Goal: Find specific page/section: Find specific page/section

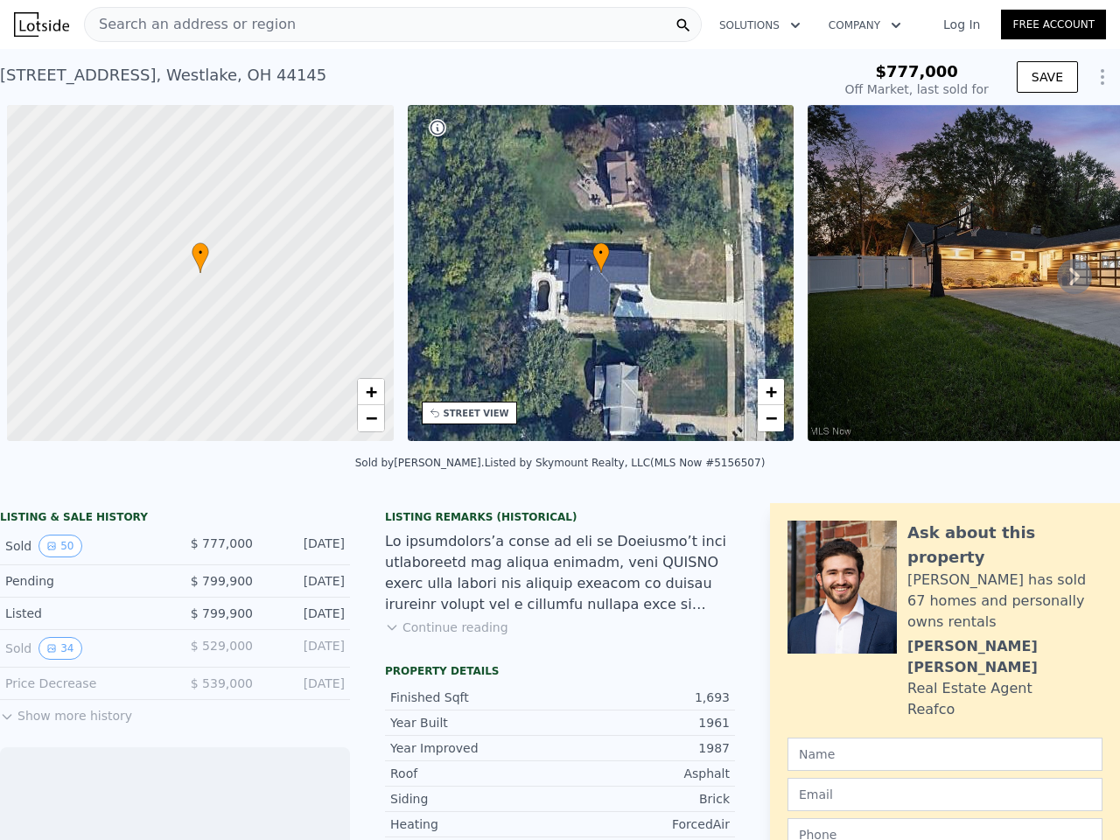
scroll to position [0, 7]
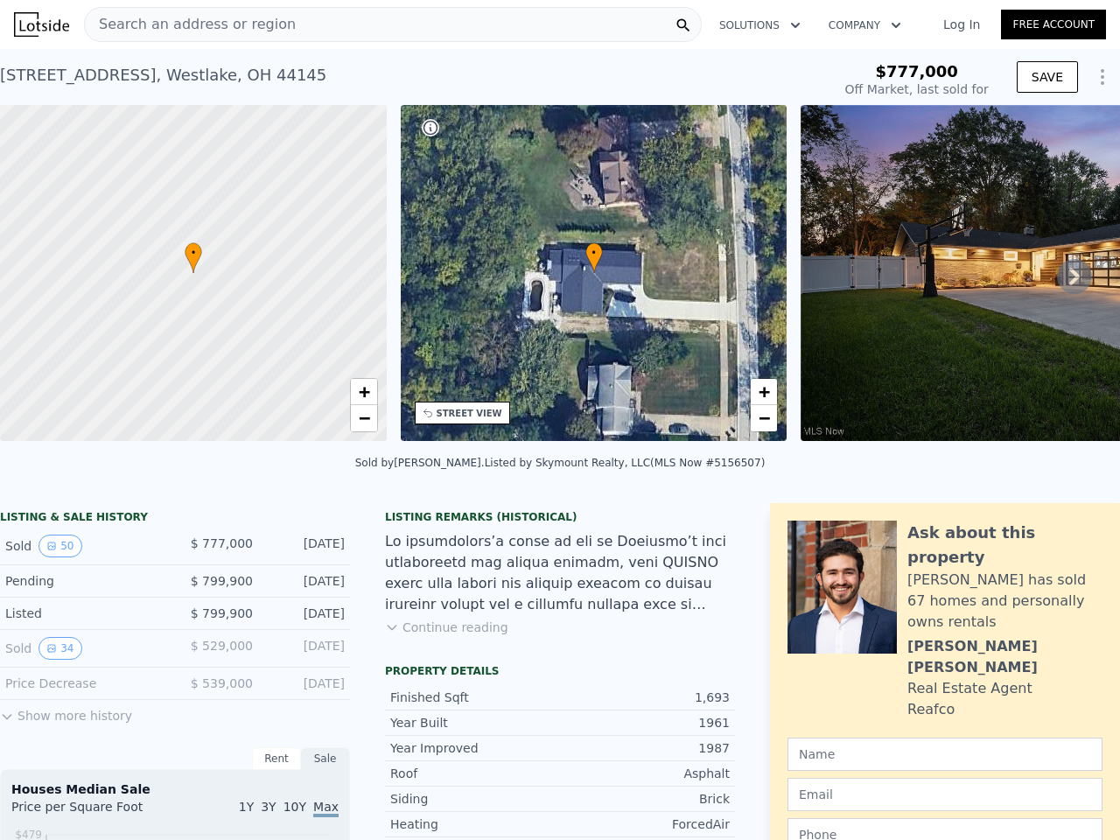
type input "-$ 825,918"
click at [560, 420] on div "• + −" at bounding box center [594, 273] width 387 height 336
click at [393, 24] on div "Search an address or region" at bounding box center [393, 24] width 618 height 35
click at [758, 25] on button "Solutions" at bounding box center [759, 25] width 109 height 31
click at [861, 25] on button "Company" at bounding box center [864, 25] width 101 height 31
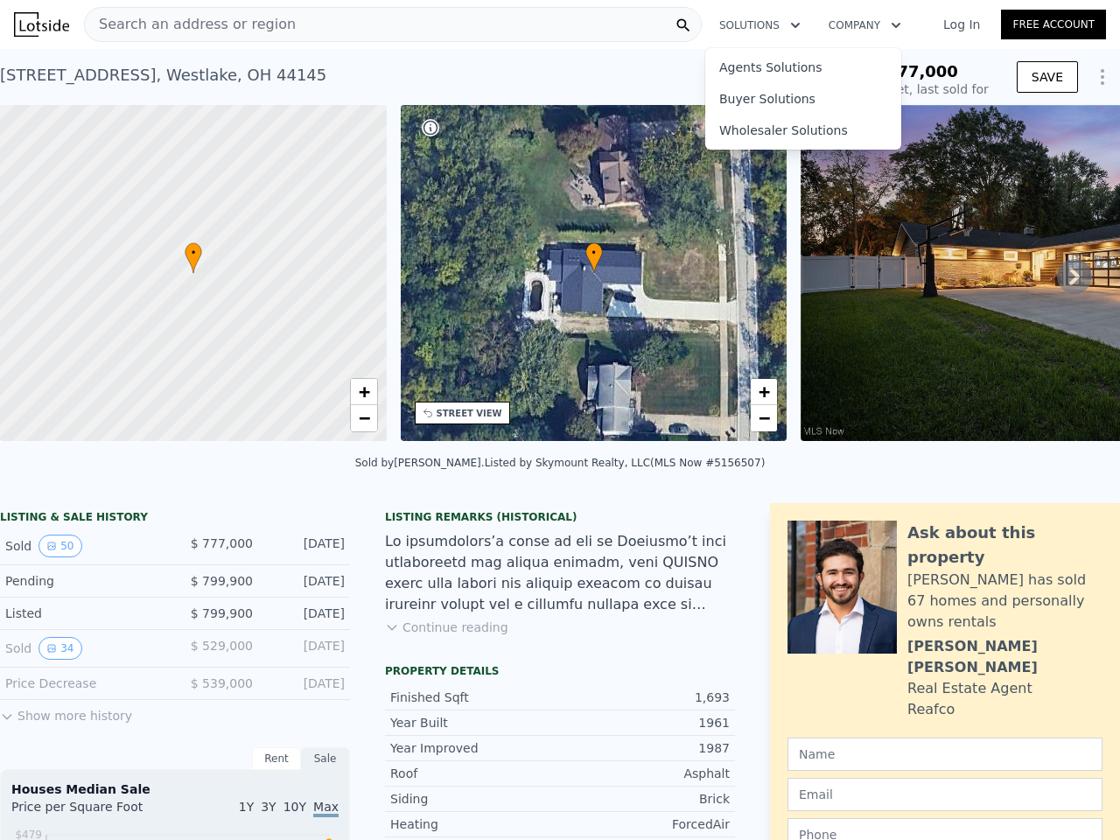
click at [1034, 77] on button "SAVE" at bounding box center [1046, 76] width 61 height 31
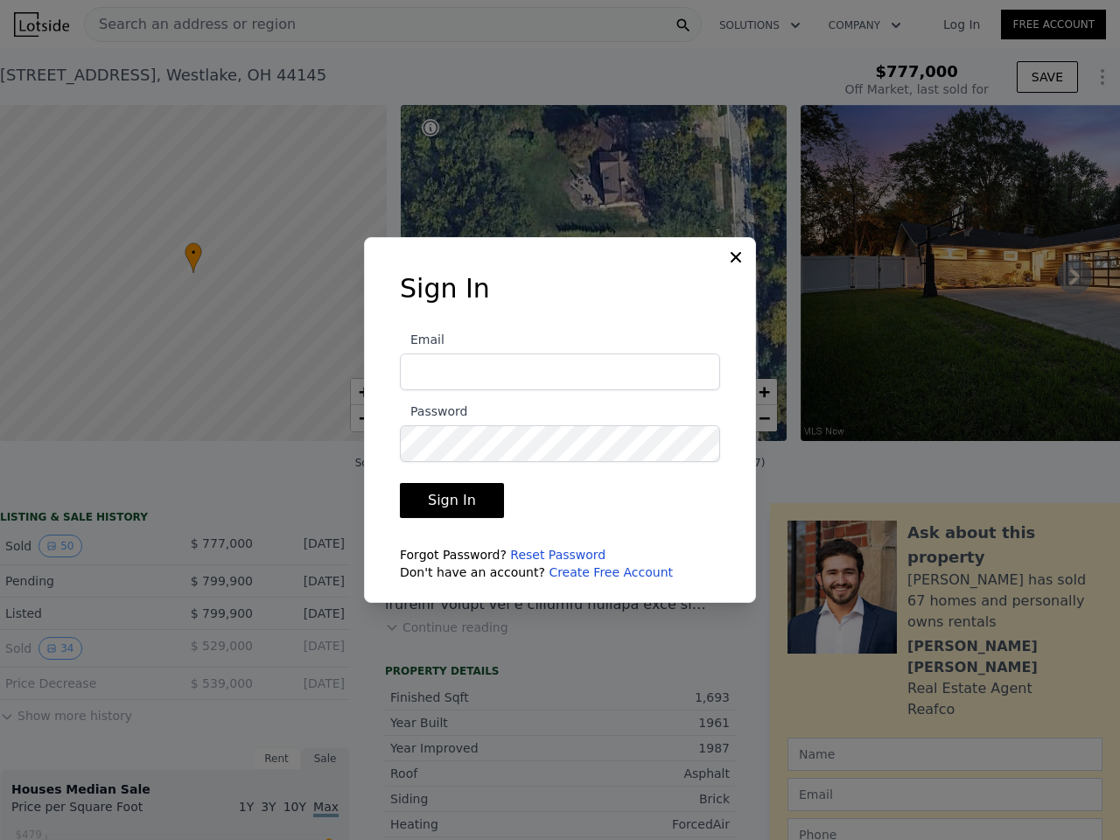
click at [1087, 77] on div at bounding box center [560, 420] width 1120 height 840
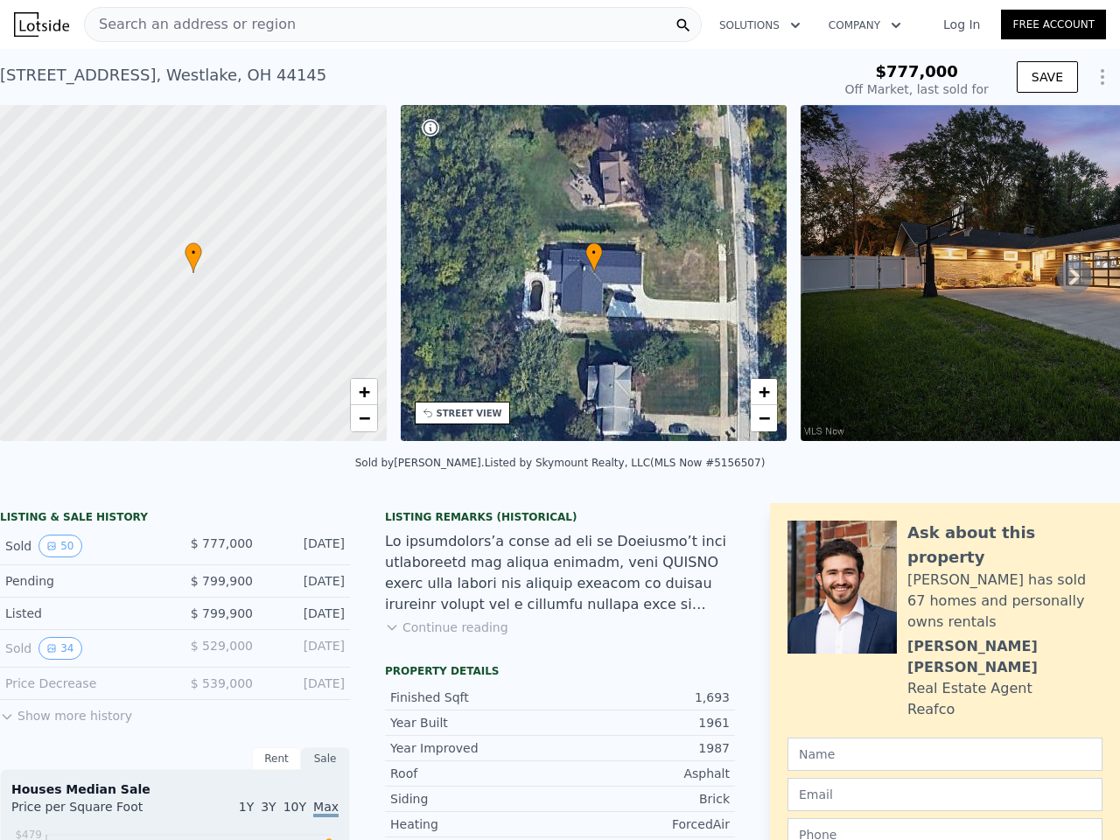
click at [1059, 283] on icon at bounding box center [1074, 276] width 35 height 35
click at [193, 273] on div at bounding box center [194, 273] width 464 height 403
click at [364, 392] on span "+" at bounding box center [363, 392] width 11 height 22
click at [364, 418] on span "−" at bounding box center [363, 418] width 11 height 22
